Goal: Transaction & Acquisition: Purchase product/service

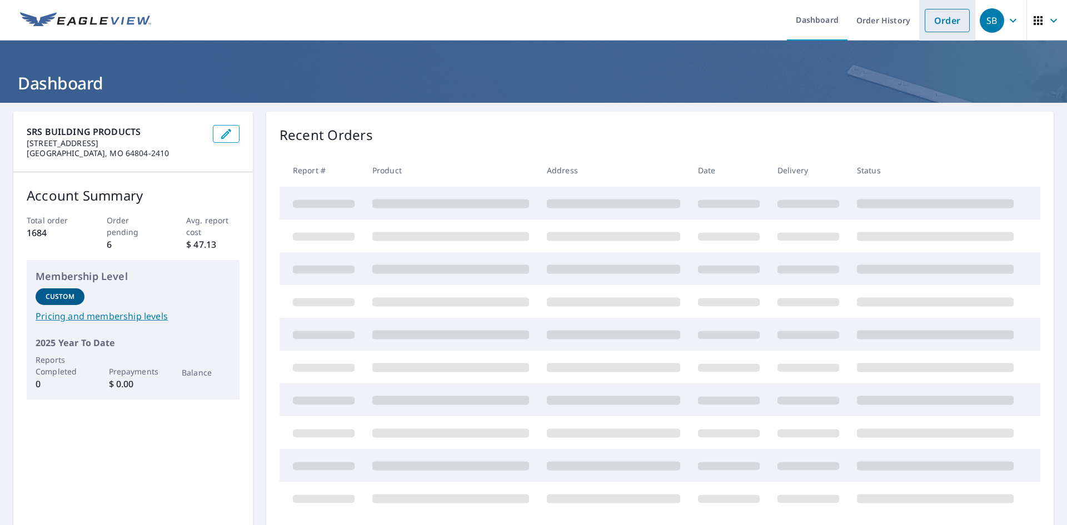
click at [952, 25] on link "Order" at bounding box center [947, 20] width 45 height 23
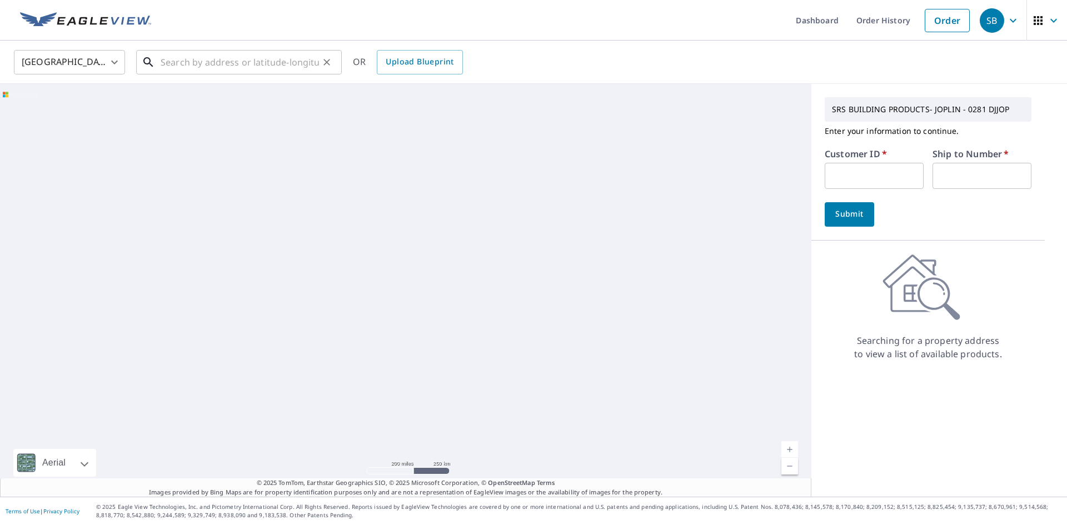
click at [228, 62] on input "text" at bounding box center [240, 62] width 158 height 31
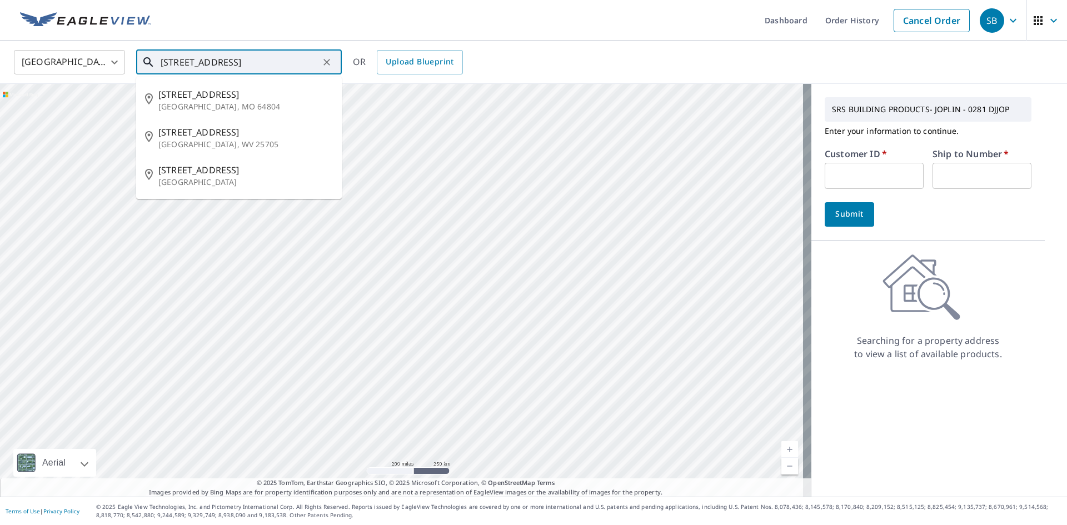
click at [221, 99] on span "[STREET_ADDRESS]" at bounding box center [245, 94] width 175 height 13
type input "[STREET_ADDRESS][PERSON_NAME]"
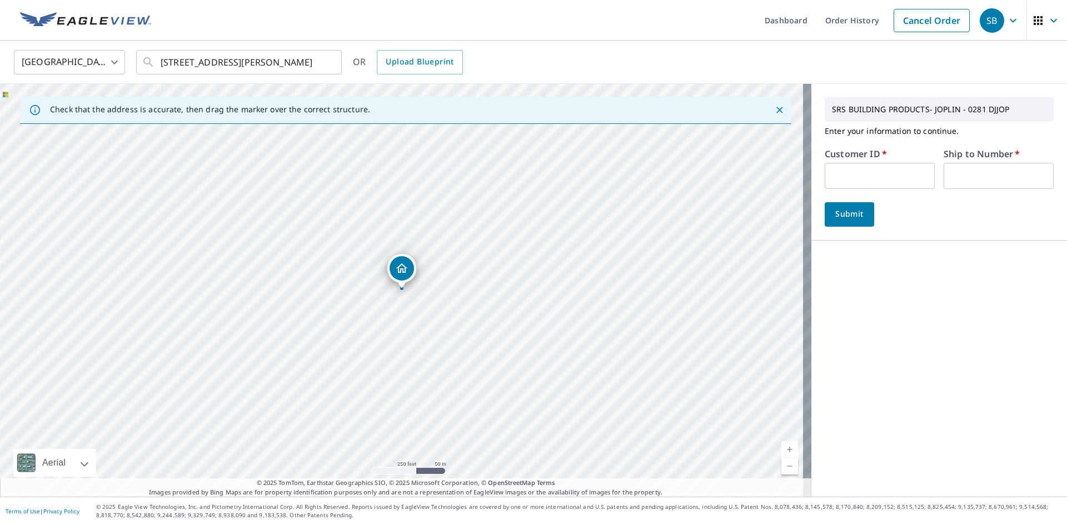
click at [846, 178] on input "text" at bounding box center [880, 176] width 110 height 26
type input "VIC281"
click at [1003, 173] on input "text" at bounding box center [999, 176] width 110 height 26
type input "1"
click at [850, 215] on span "Submit" at bounding box center [850, 214] width 32 height 14
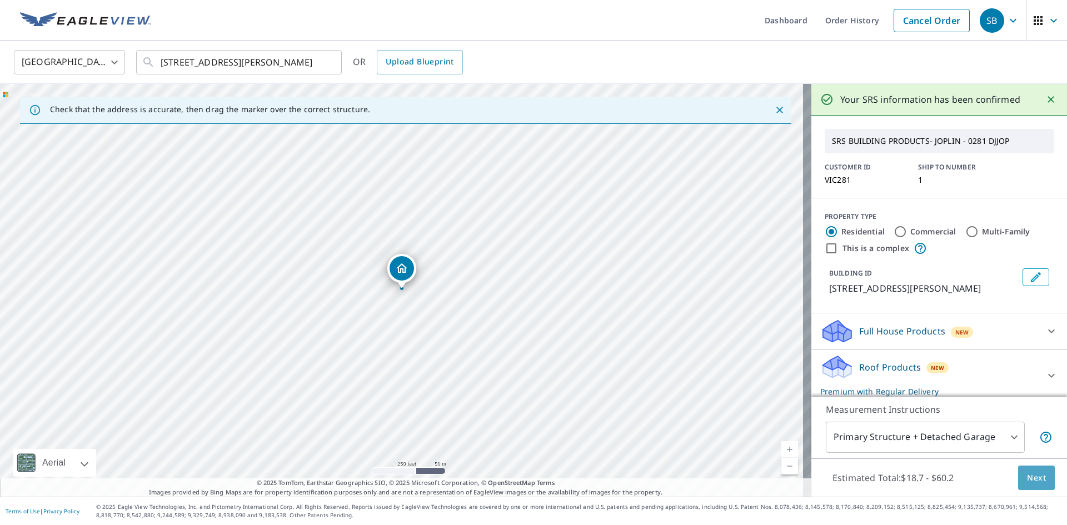
click at [1040, 480] on button "Next" at bounding box center [1036, 478] width 37 height 25
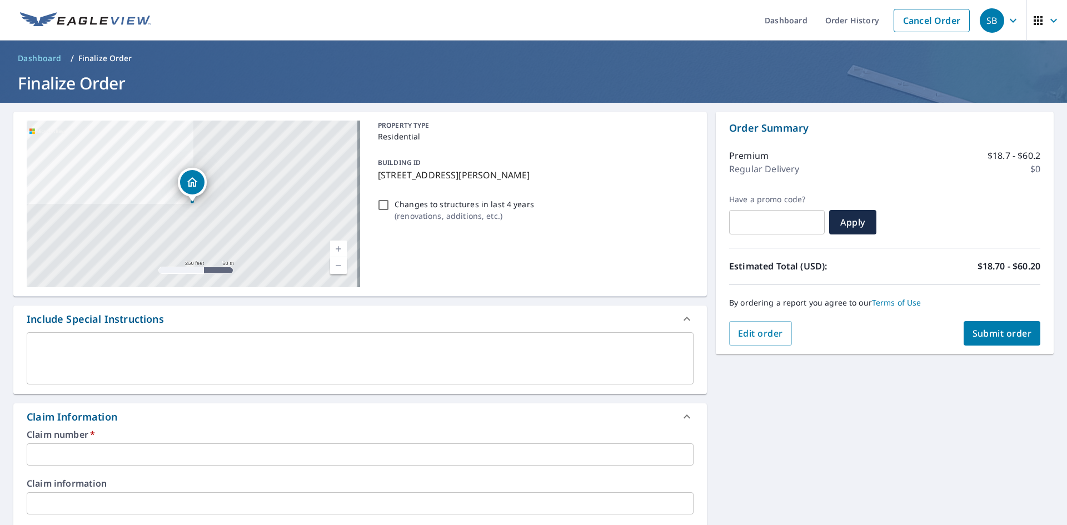
drag, startPoint x: 514, startPoint y: 182, endPoint x: 378, endPoint y: 182, distance: 135.6
click at [378, 181] on p "[STREET_ADDRESS][PERSON_NAME]" at bounding box center [533, 174] width 311 height 13
checkbox input "true"
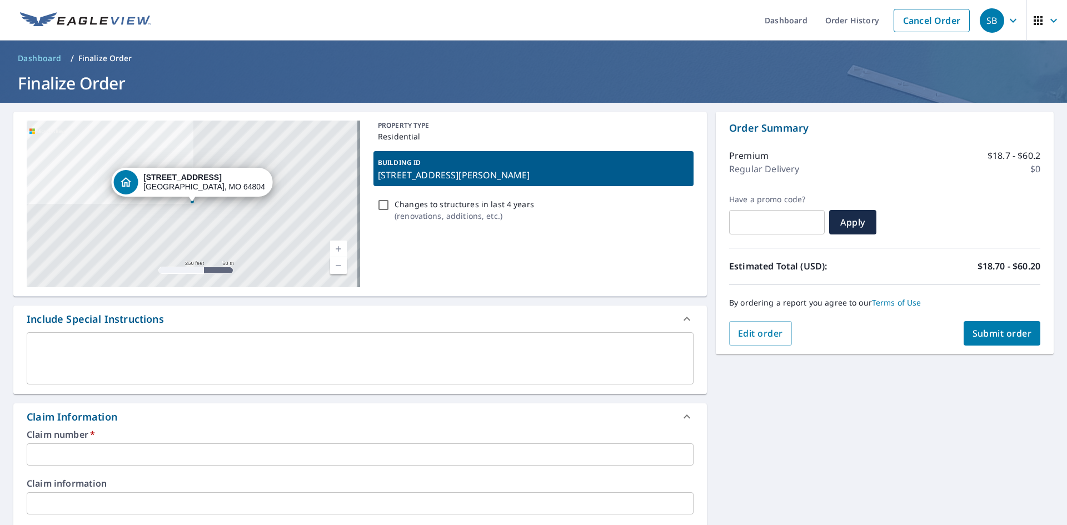
copy p "[STREET_ADDRESS][PERSON_NAME]"
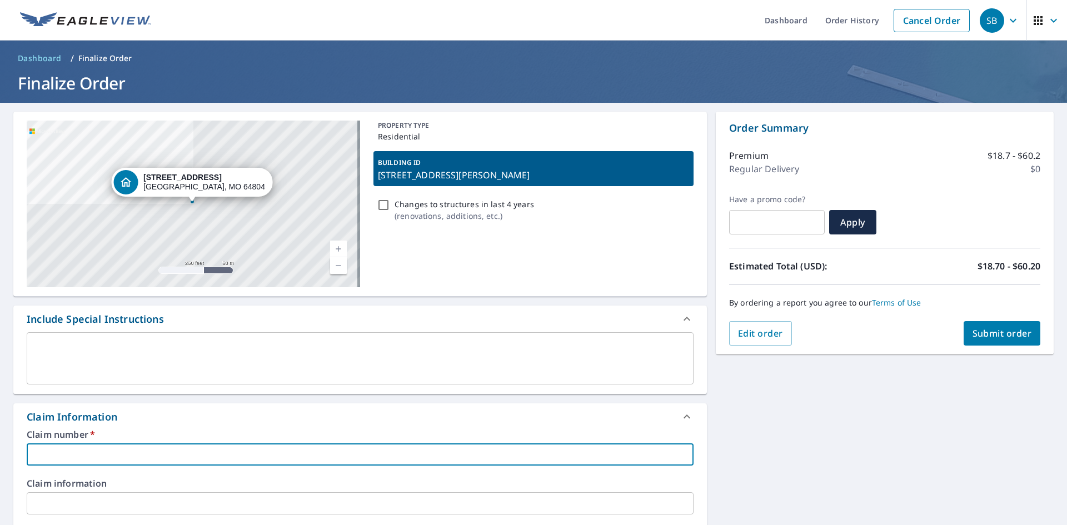
paste input "[STREET_ADDRESS][PERSON_NAME]"
type input "[STREET_ADDRESS][PERSON_NAME]"
checkbox input "true"
click at [30, 459] on input "[STREET_ADDRESS][PERSON_NAME]" at bounding box center [360, 455] width 667 height 22
type input "[STREET_ADDRESS][PERSON_NAME]"
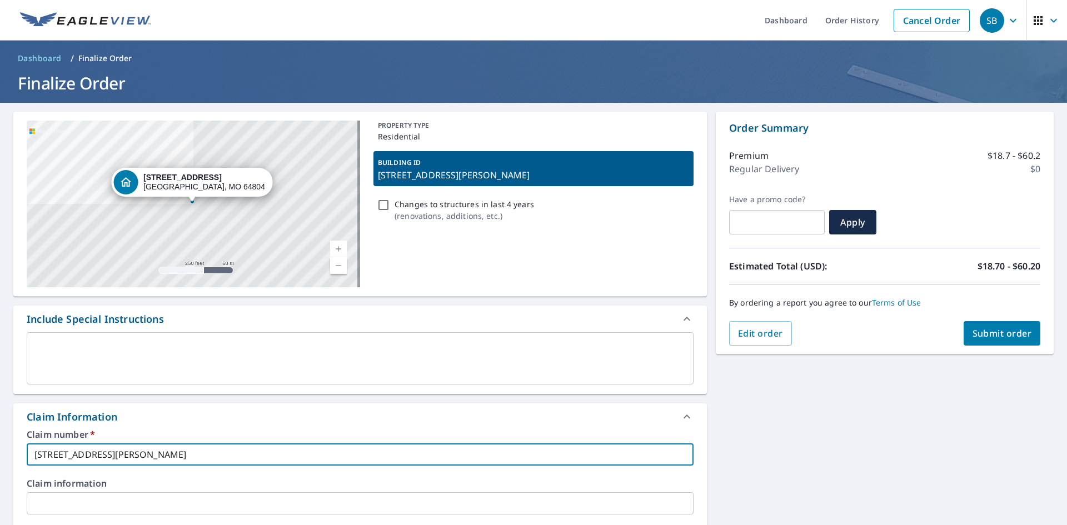
checkbox input "true"
type input "[STREET_ADDRESS][PERSON_NAME]"
checkbox input "true"
type input "[STREET_ADDRESS][PERSON_NAME]"
checkbox input "true"
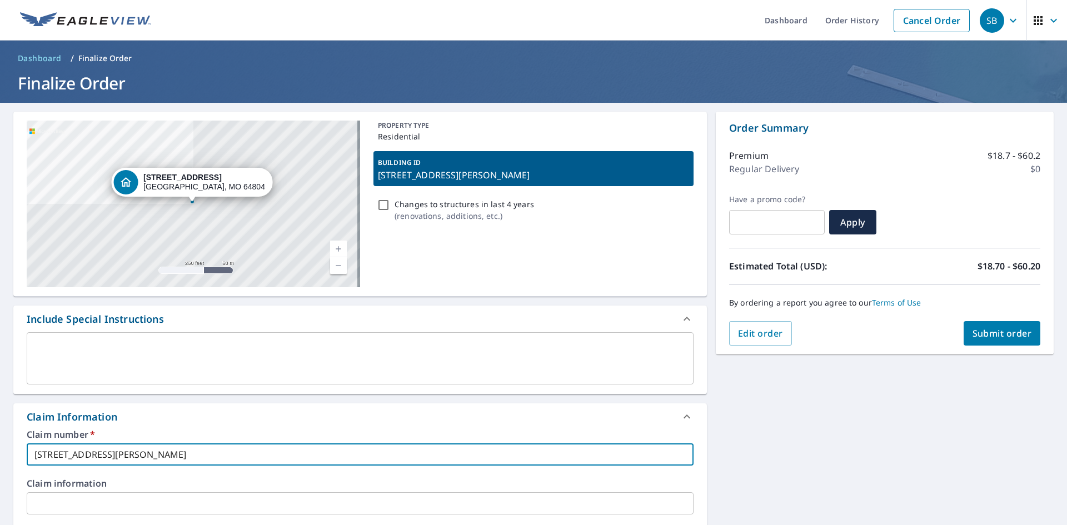
type input "VICT6220 [STREET_ADDRESS][PERSON_NAME]"
checkbox input "true"
type input "[STREET_ADDRESS][PERSON_NAME]"
checkbox input "true"
type input "[STREET_ADDRESS][PERSON_NAME]"
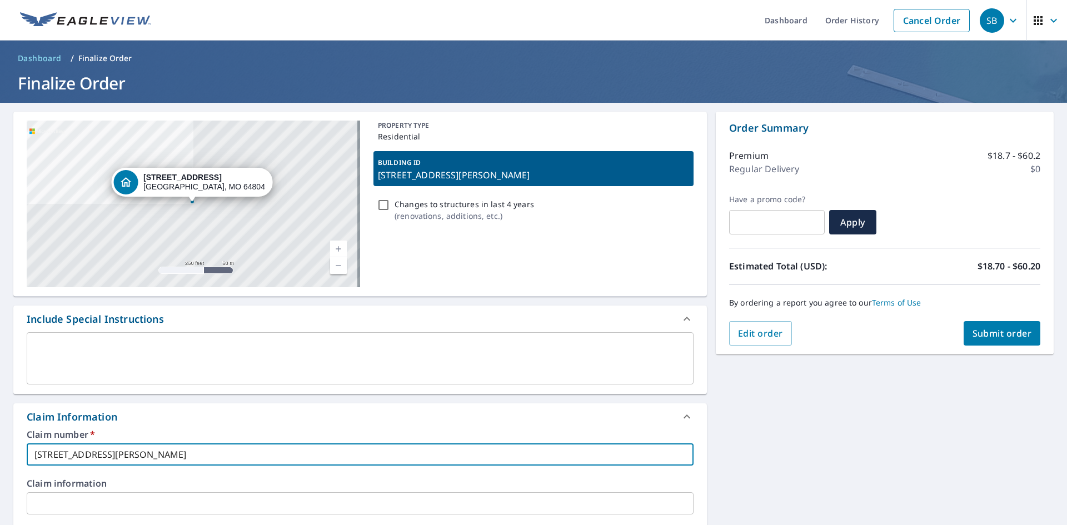
checkbox input "true"
type input "[PERSON_NAME] [STREET_ADDRESS][PERSON_NAME]"
checkbox input "true"
drag, startPoint x: 242, startPoint y: 455, endPoint x: 0, endPoint y: 462, distance: 242.5
click at [0, 462] on div "[STREET_ADDRESS][PERSON_NAME] A standard road map Aerial A detailed look from a…" at bounding box center [533, 521] width 1067 height 837
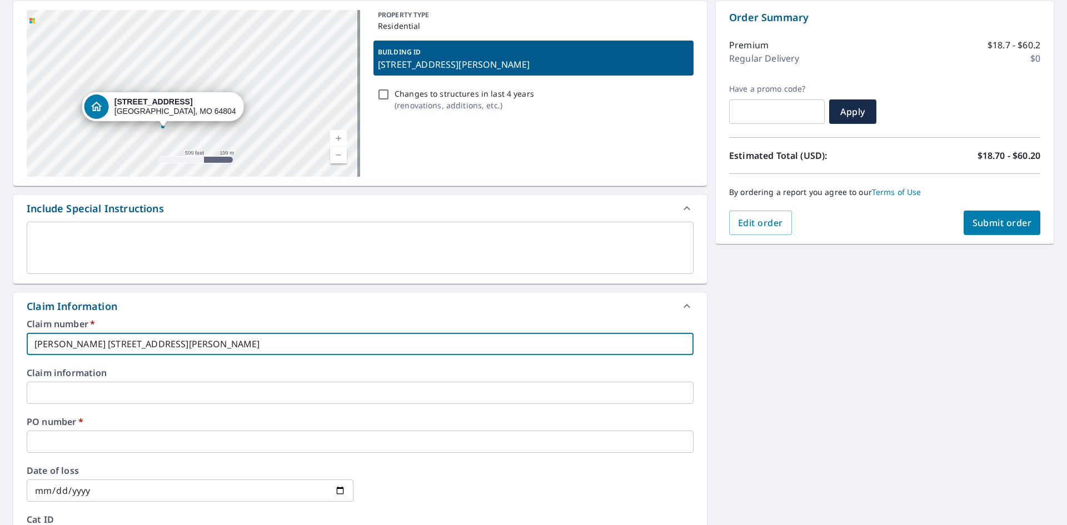
scroll to position [222, 0]
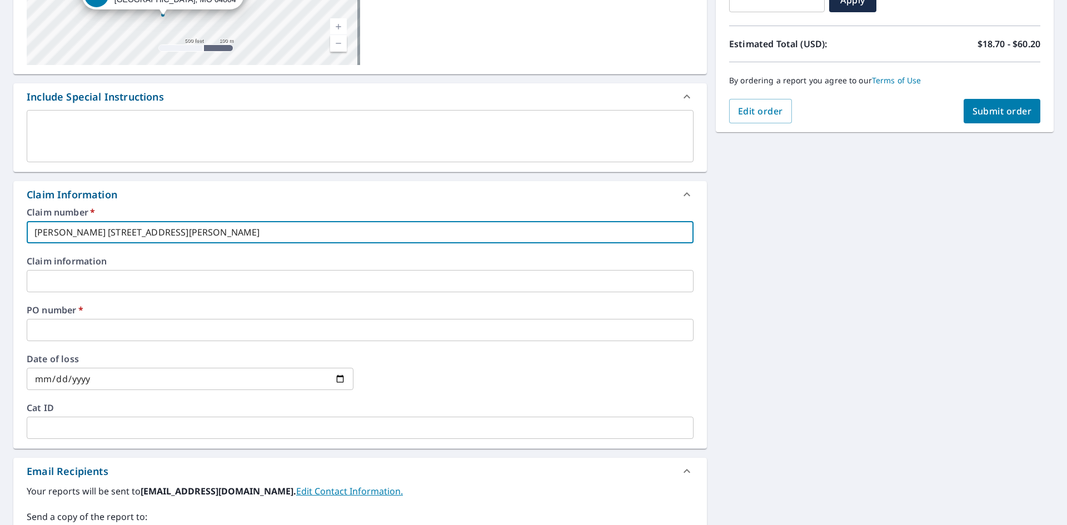
type input "[PERSON_NAME] [STREET_ADDRESS][PERSON_NAME]"
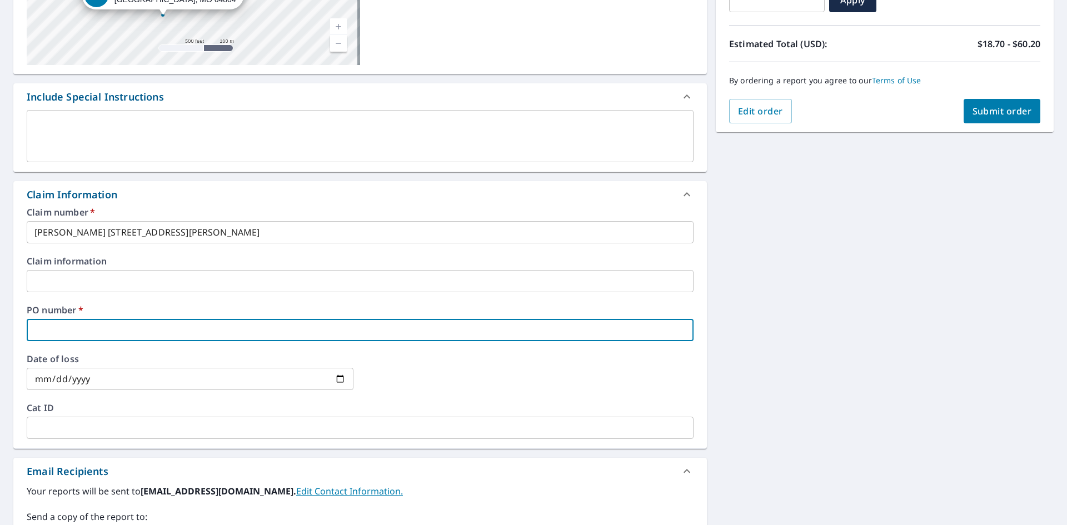
paste input "[PERSON_NAME] [STREET_ADDRESS][PERSON_NAME]"
type input "[PERSON_NAME] [STREET_ADDRESS][PERSON_NAME]"
checkbox input "true"
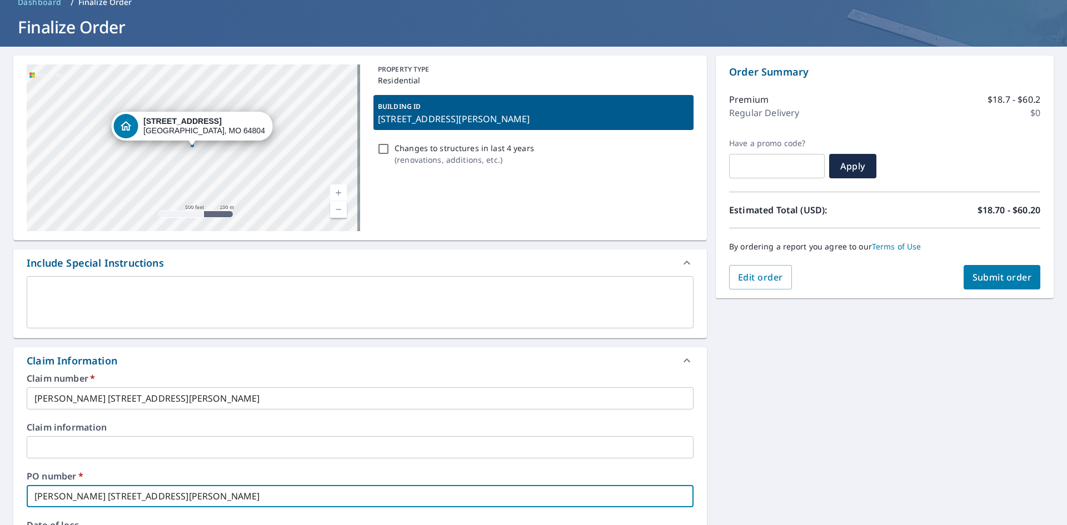
scroll to position [56, 0]
type input "[PERSON_NAME] [STREET_ADDRESS][PERSON_NAME]"
click at [971, 286] on button "Submit order" at bounding box center [1002, 278] width 77 height 24
checkbox input "true"
